Goal: Task Accomplishment & Management: Manage account settings

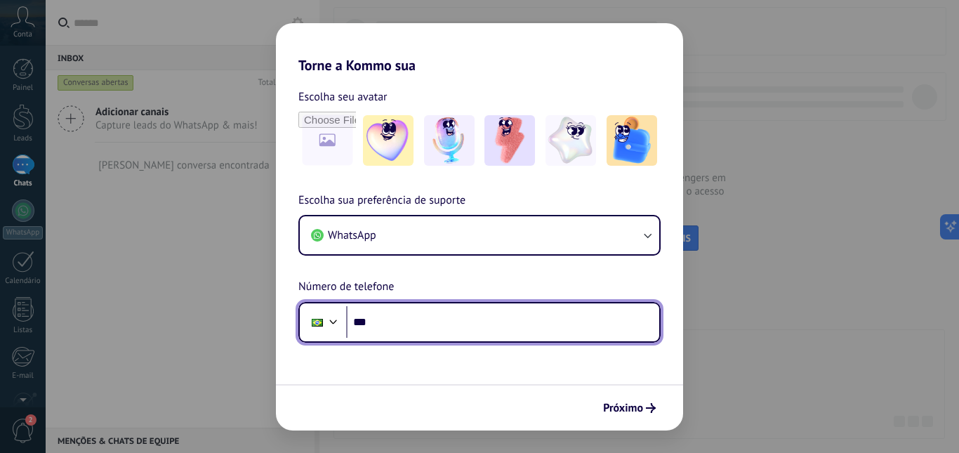
click at [483, 328] on input "***" at bounding box center [502, 322] width 313 height 32
type input "**********"
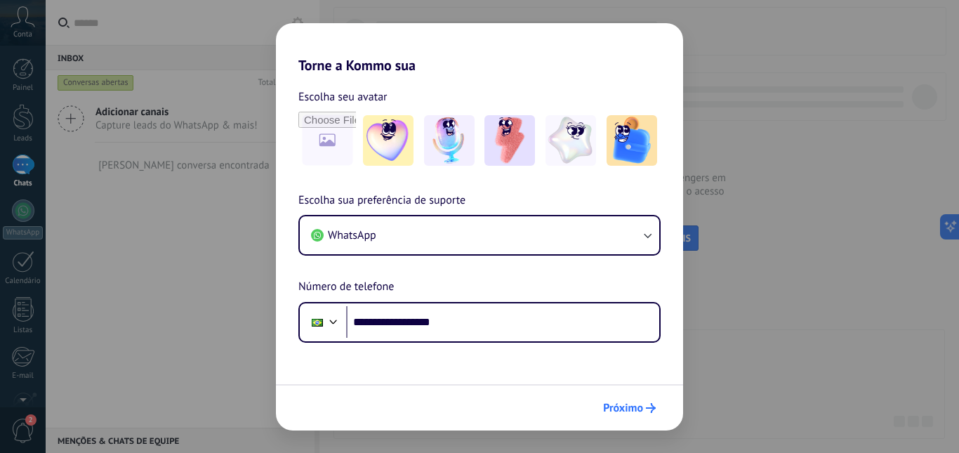
click at [618, 409] on span "Próximo" at bounding box center [623, 408] width 40 height 10
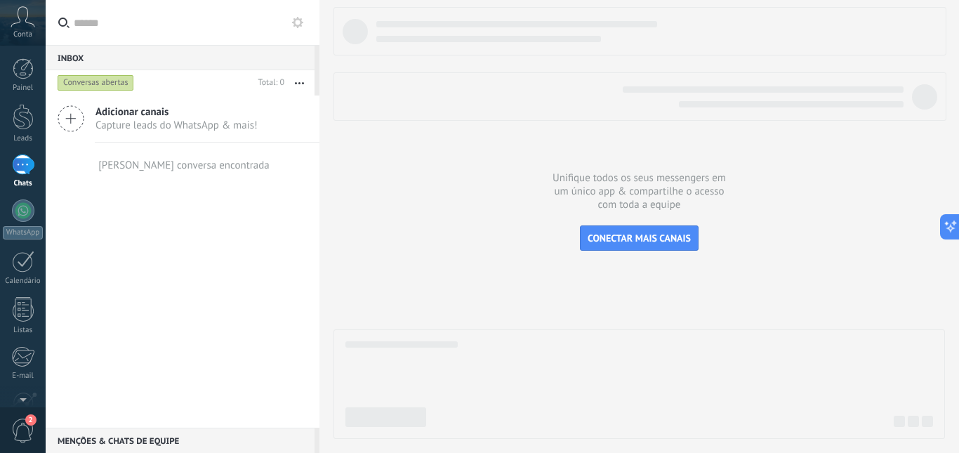
click at [23, 17] on icon at bounding box center [23, 16] width 25 height 21
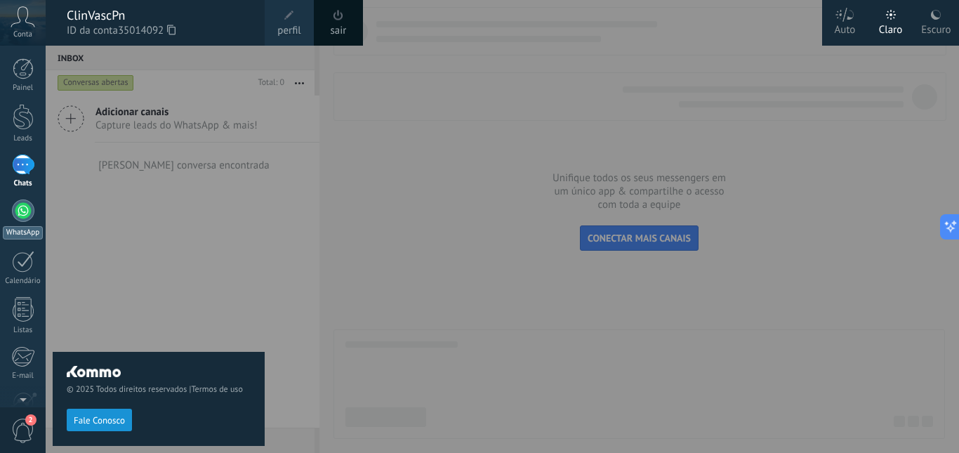
click at [22, 208] on div at bounding box center [23, 210] width 22 height 22
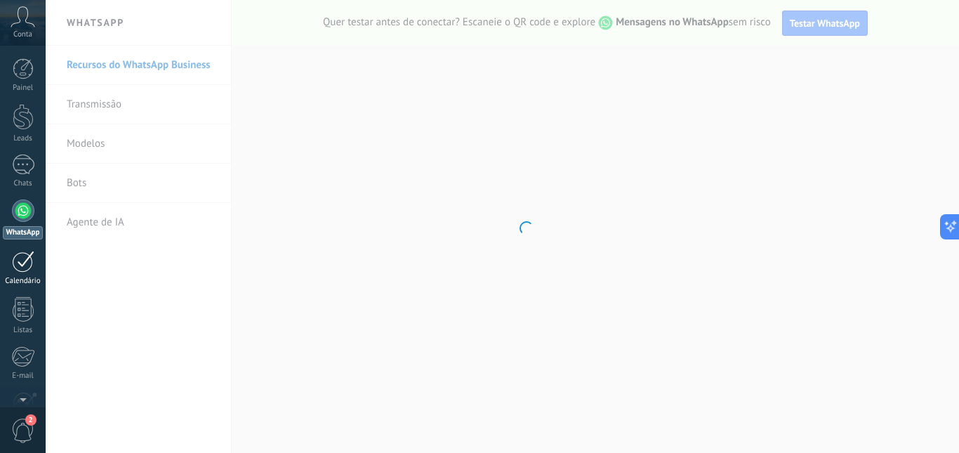
click at [22, 257] on div at bounding box center [23, 262] width 22 height 22
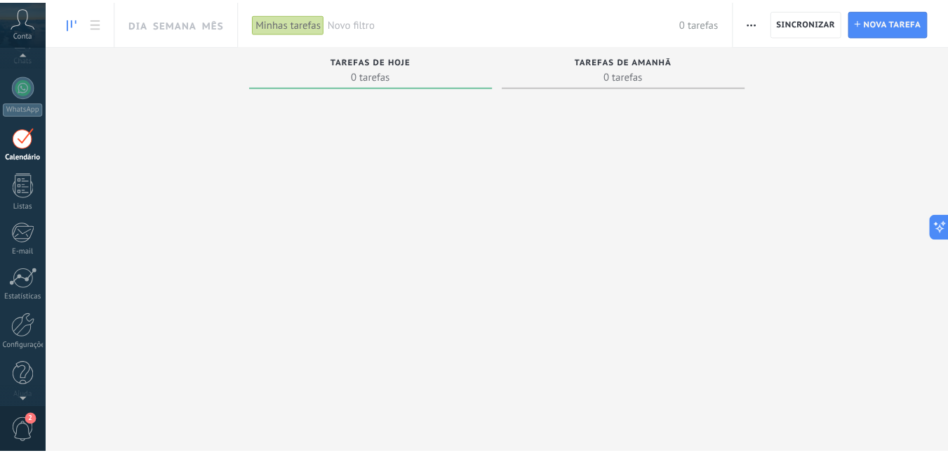
scroll to position [131, 0]
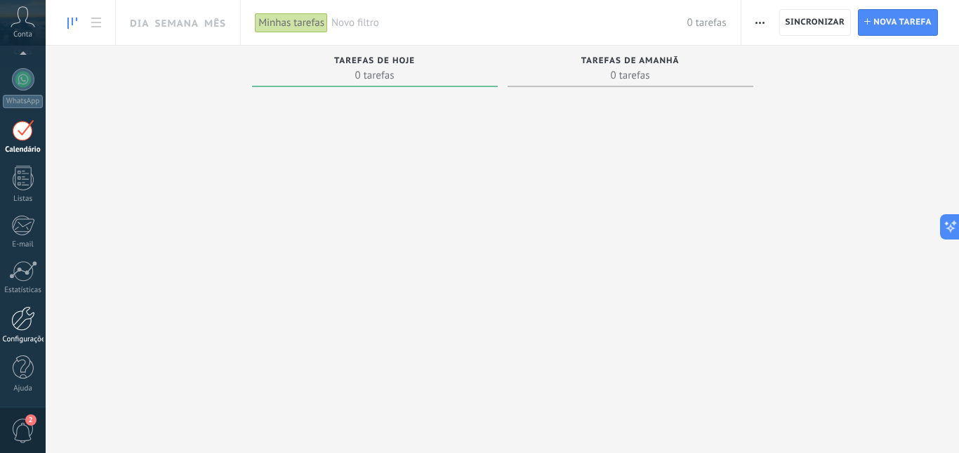
click at [33, 329] on div at bounding box center [23, 318] width 24 height 25
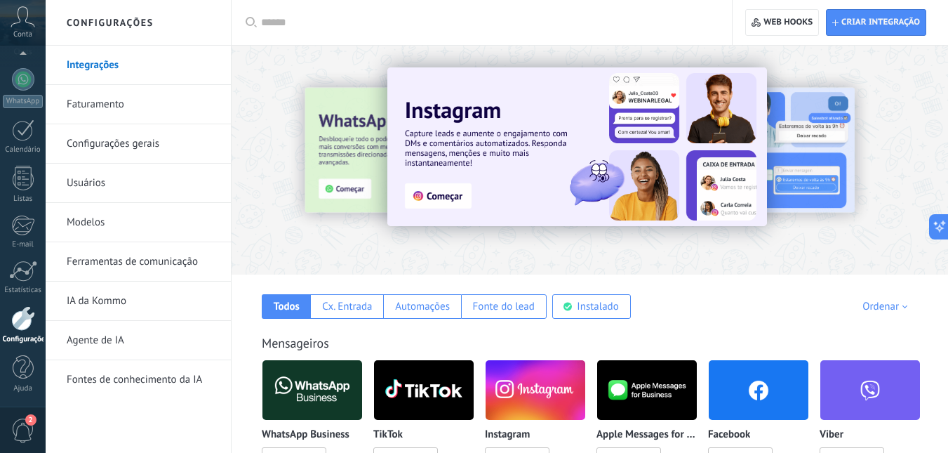
click at [101, 227] on link "Modelos" at bounding box center [142, 222] width 150 height 39
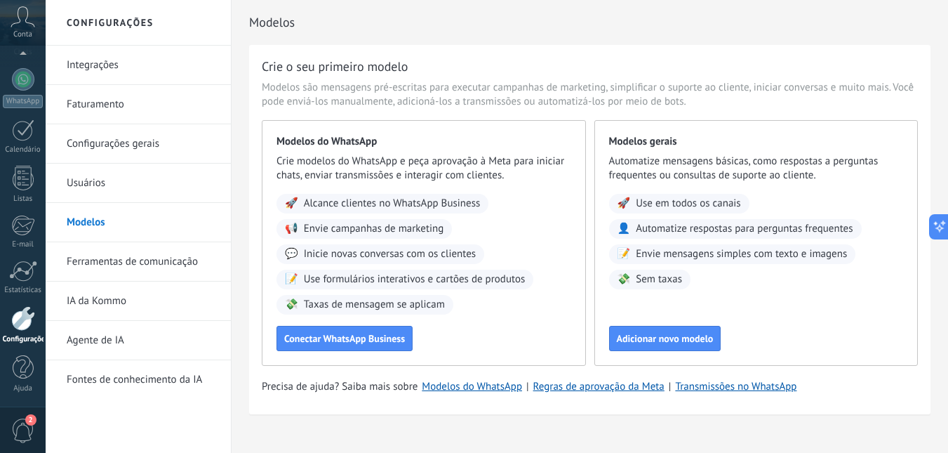
click at [133, 74] on link "Integrações" at bounding box center [142, 65] width 150 height 39
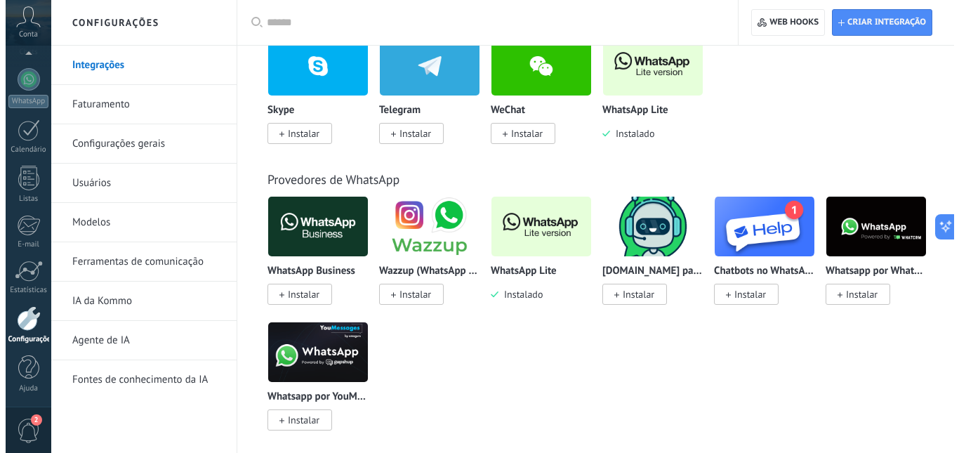
scroll to position [458, 0]
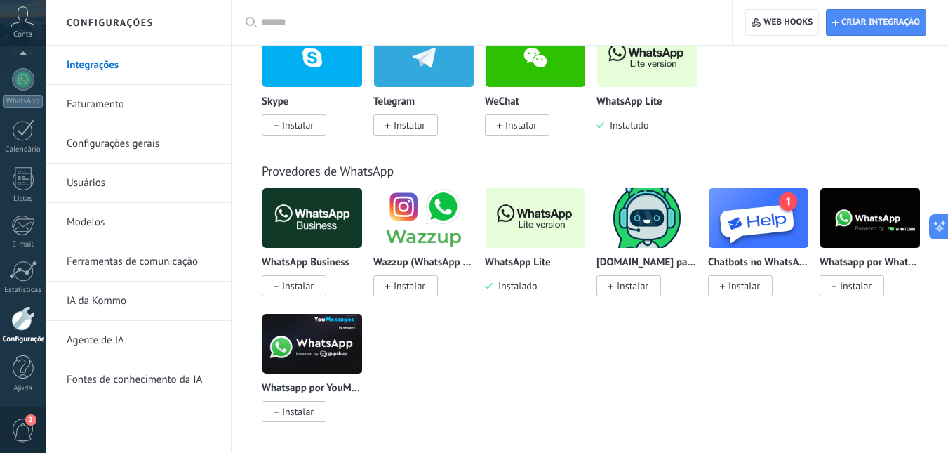
click at [524, 234] on img at bounding box center [536, 218] width 100 height 68
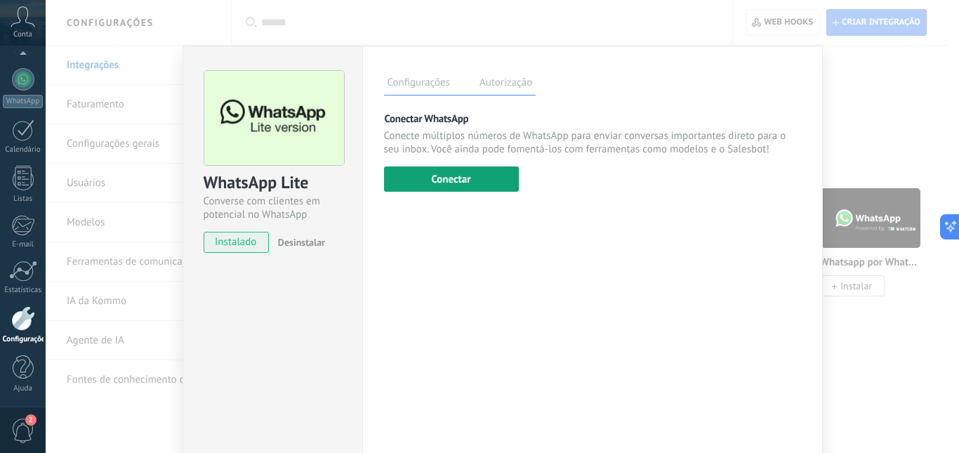
click at [467, 178] on button "Conectar" at bounding box center [451, 178] width 135 height 25
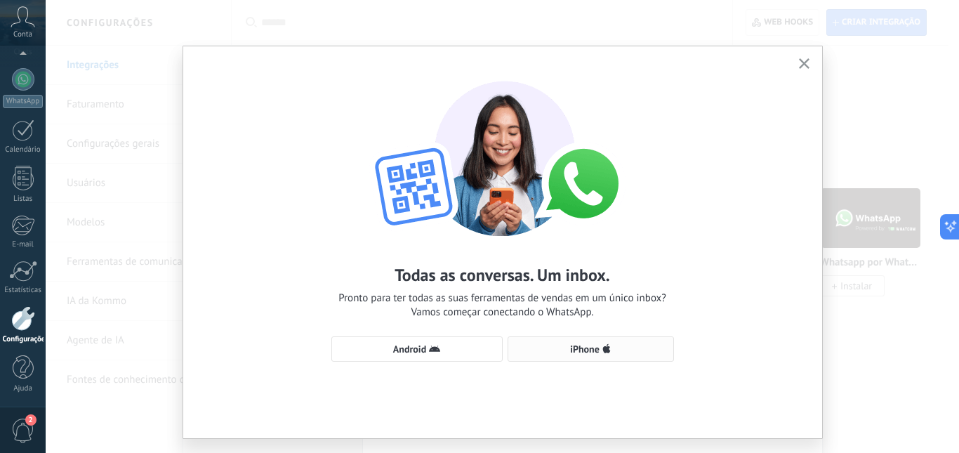
click at [606, 352] on use "button" at bounding box center [606, 348] width 8 height 9
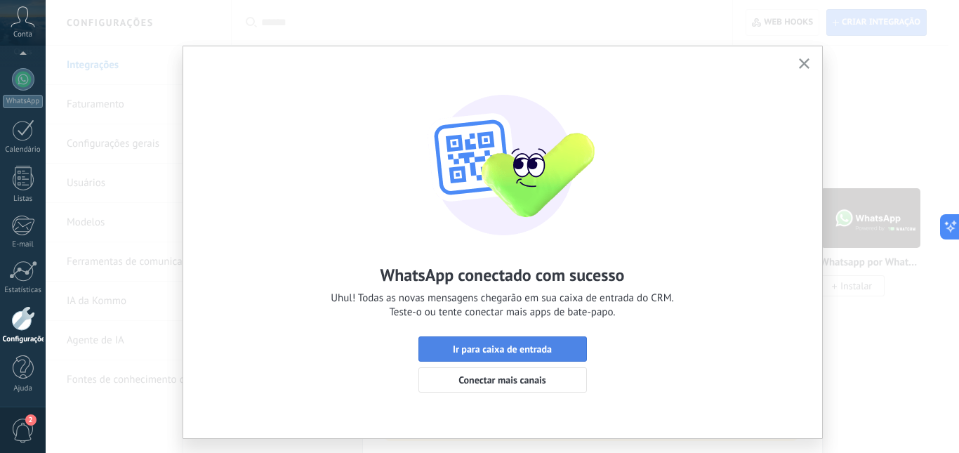
click at [514, 350] on span "Ir para caixa de entrada" at bounding box center [502, 349] width 99 height 10
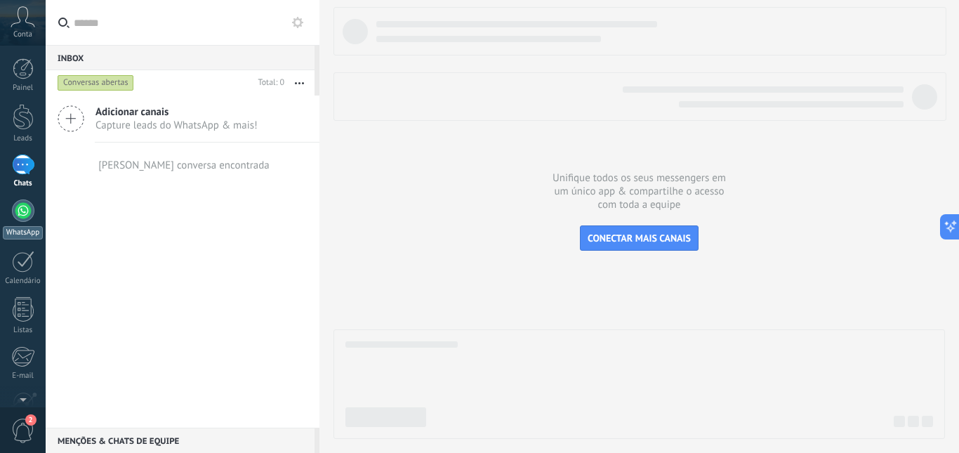
click at [23, 204] on div at bounding box center [23, 210] width 22 height 22
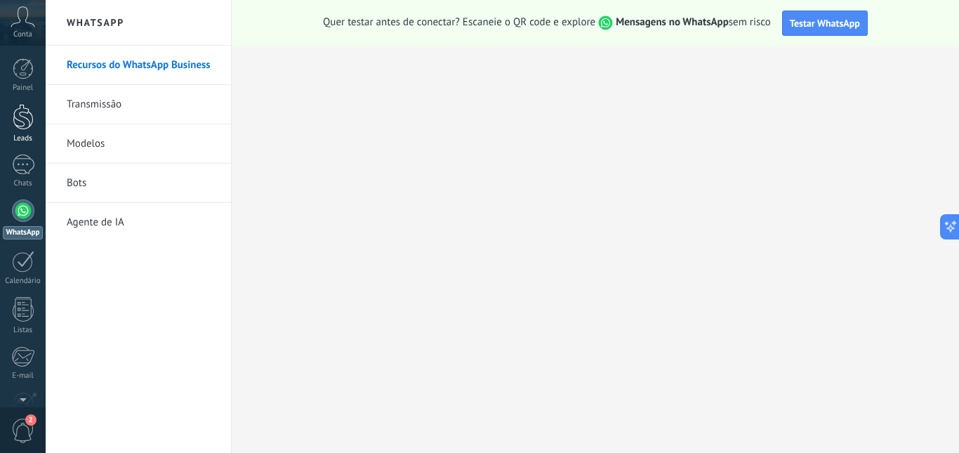
click at [34, 117] on link "Leads" at bounding box center [23, 123] width 46 height 39
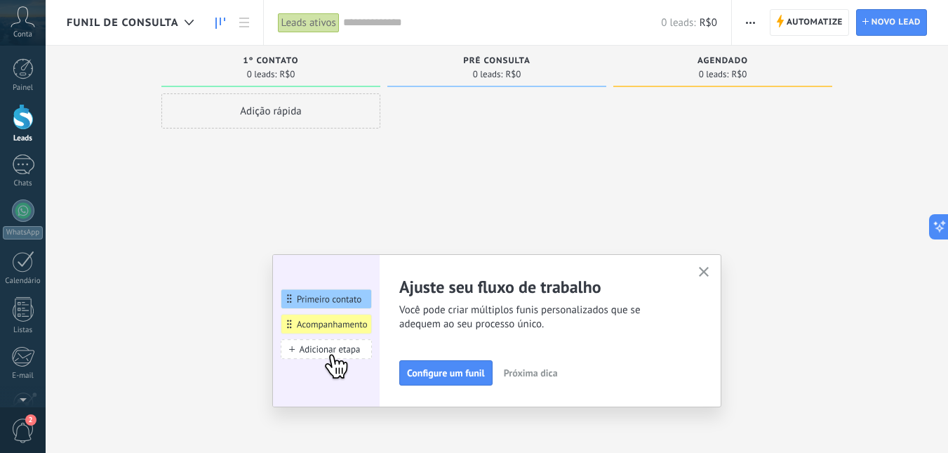
click at [709, 269] on icon "button" at bounding box center [704, 272] width 11 height 11
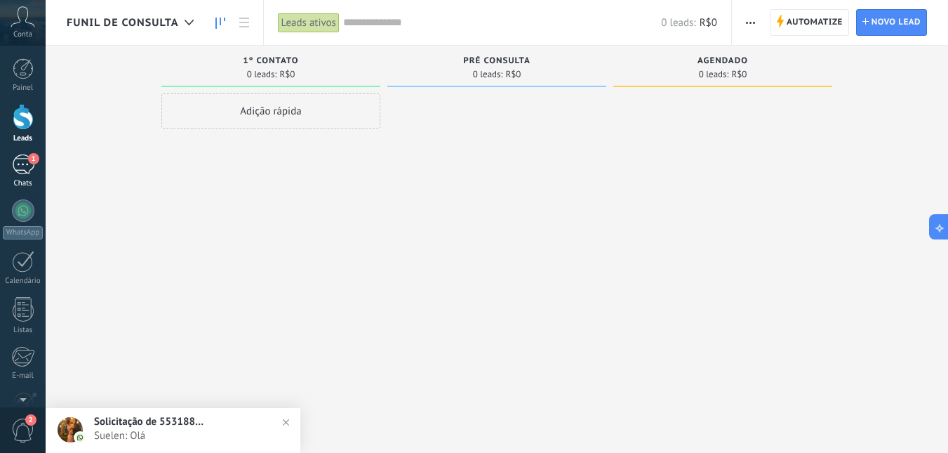
click at [32, 159] on span "1" at bounding box center [33, 158] width 11 height 11
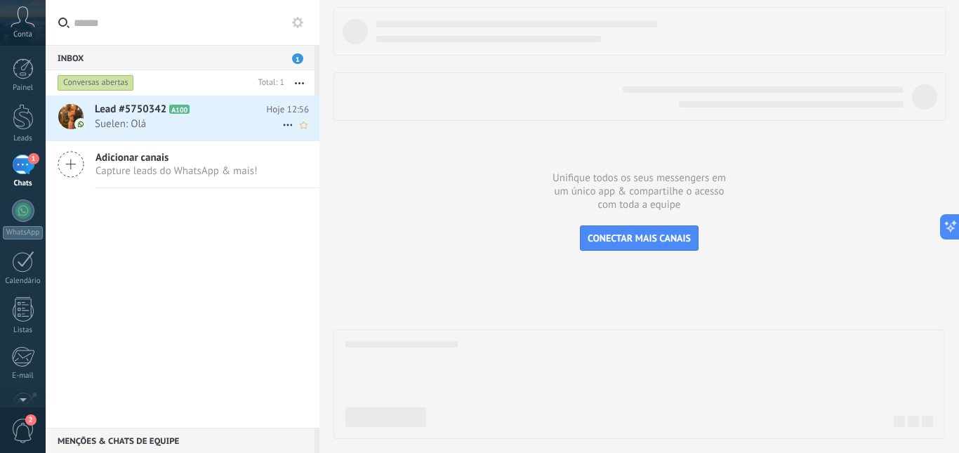
click at [167, 106] on h2 "Lead #5750342 A100" at bounding box center [181, 109] width 172 height 14
